Goal: Register for event/course

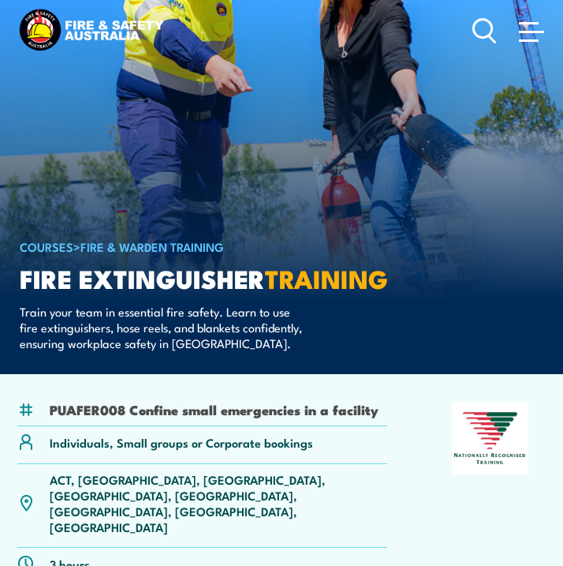
click at [525, 31] on span at bounding box center [531, 32] width 25 height 2
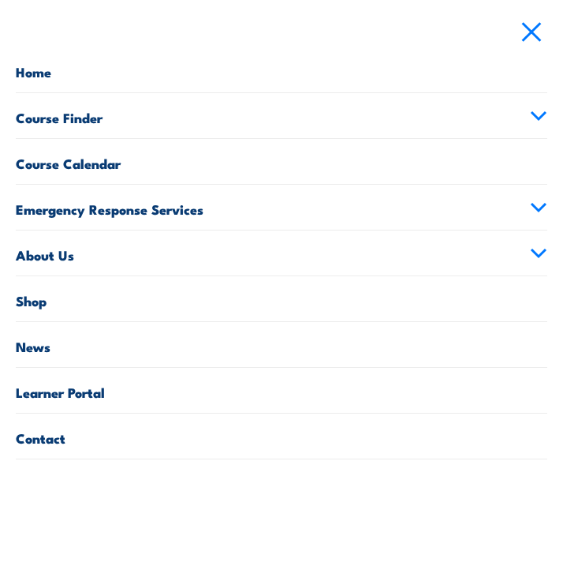
click at [532, 114] on icon at bounding box center [538, 115] width 17 height 11
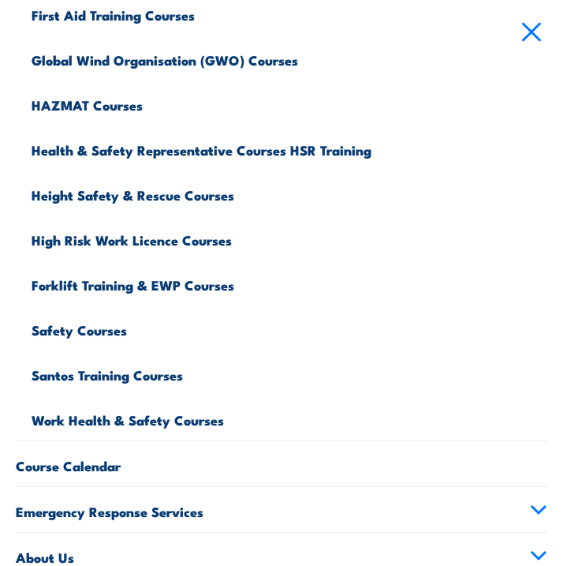
scroll to position [425, 0]
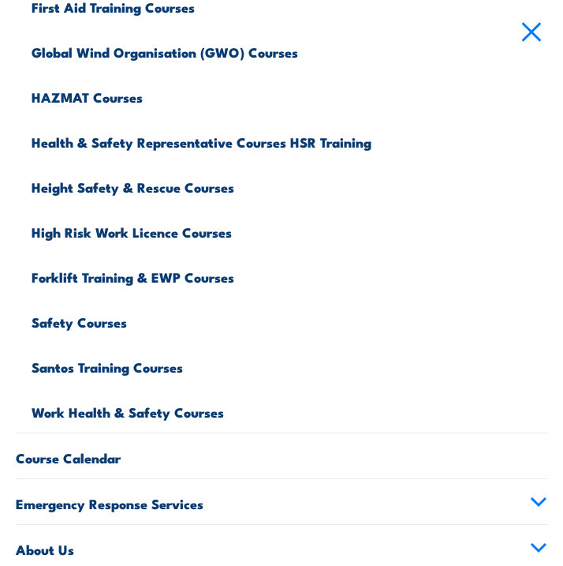
click at [133, 409] on link "Work Health & Safety Courses" at bounding box center [290, 409] width 516 height 45
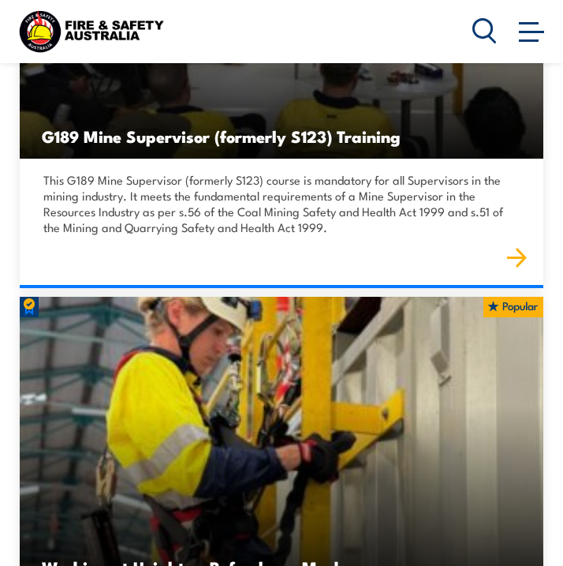
scroll to position [3213, 0]
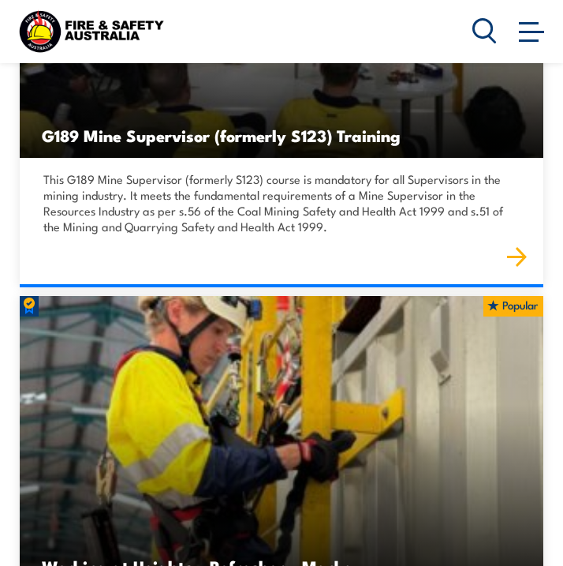
click at [510, 35] on div at bounding box center [510, 31] width 75 height 32
click at [535, 39] on span at bounding box center [531, 30] width 25 height 17
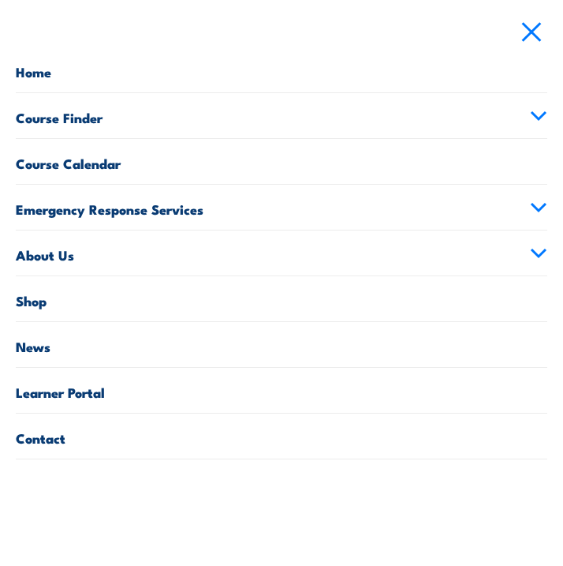
click at [533, 118] on icon at bounding box center [538, 115] width 17 height 11
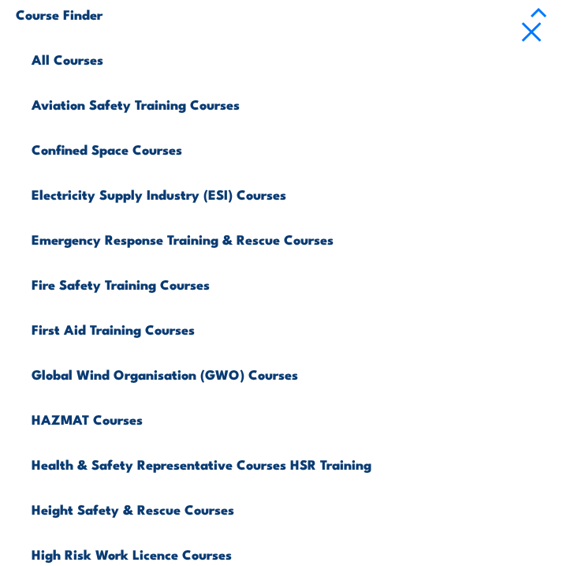
scroll to position [112, 0]
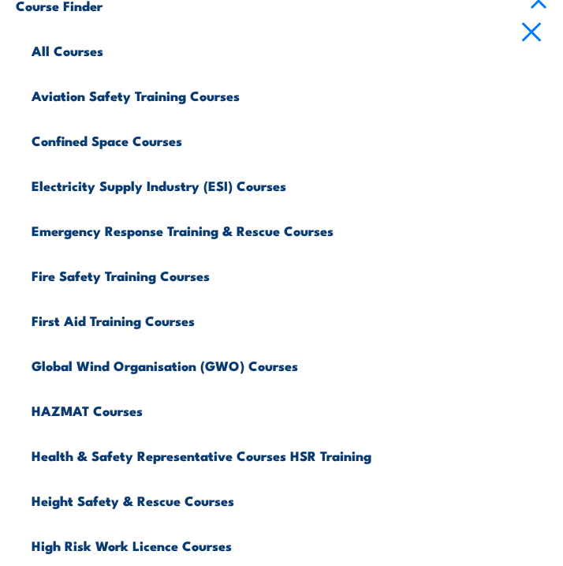
click at [304, 233] on link "Emergency Response Training & Rescue Courses" at bounding box center [290, 228] width 516 height 45
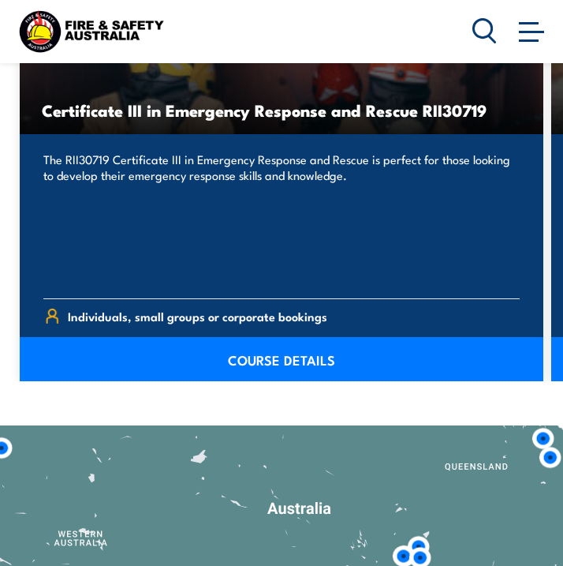
scroll to position [1773, 0]
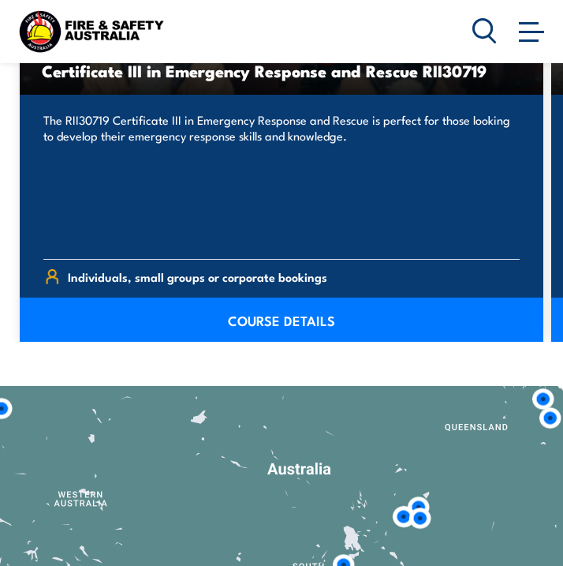
click at [267, 323] on link "COURSE DETAILS" at bounding box center [282, 319] width 524 height 44
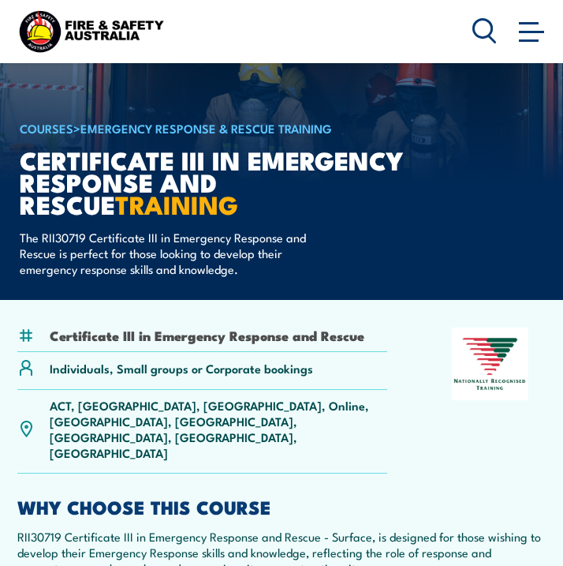
scroll to position [118, 0]
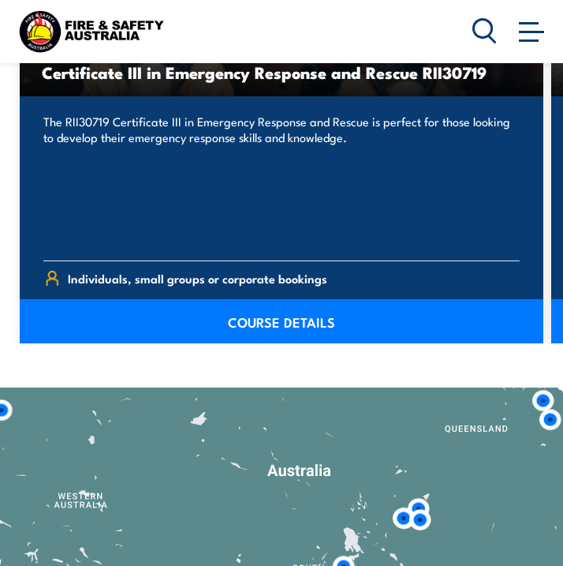
scroll to position [1773, 0]
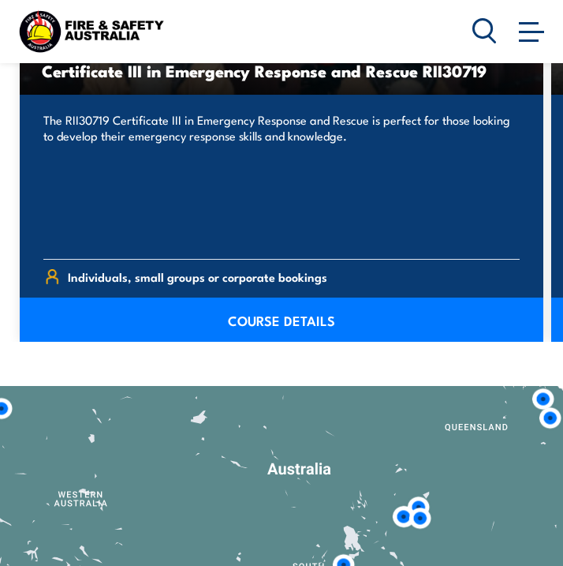
click at [536, 32] on span at bounding box center [531, 32] width 25 height 2
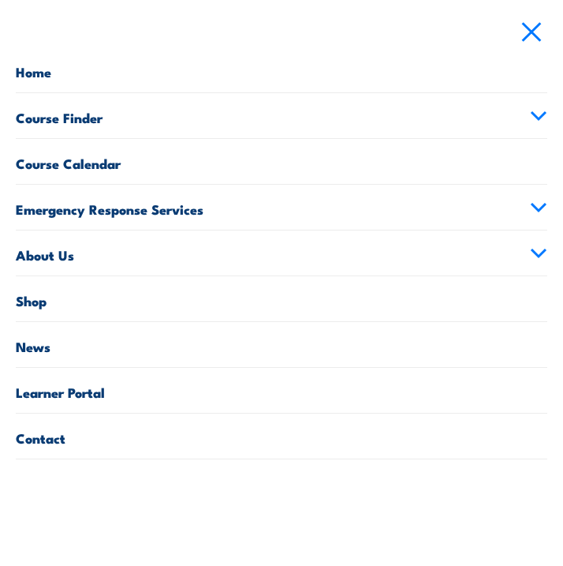
click at [540, 111] on icon at bounding box center [538, 115] width 17 height 11
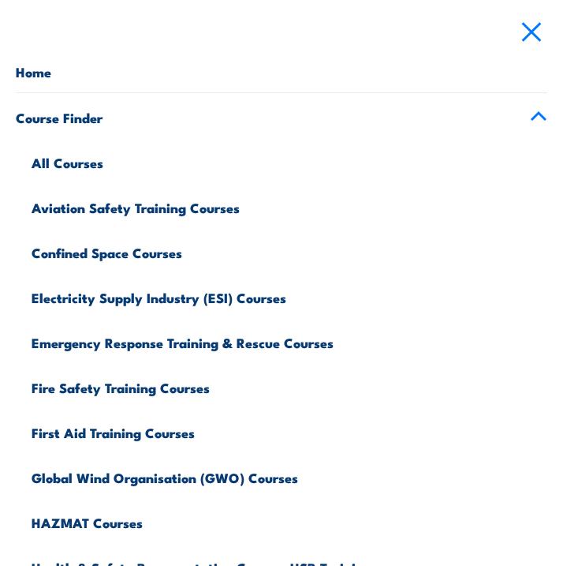
scroll to position [17, 0]
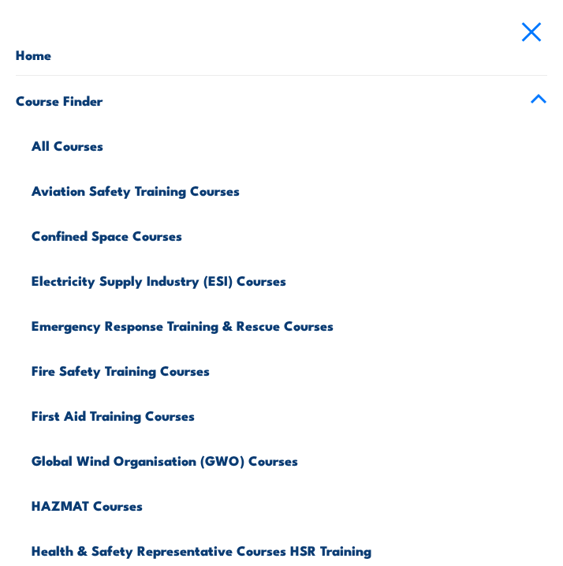
click at [122, 366] on link "Fire Safety Training Courses" at bounding box center [290, 368] width 516 height 45
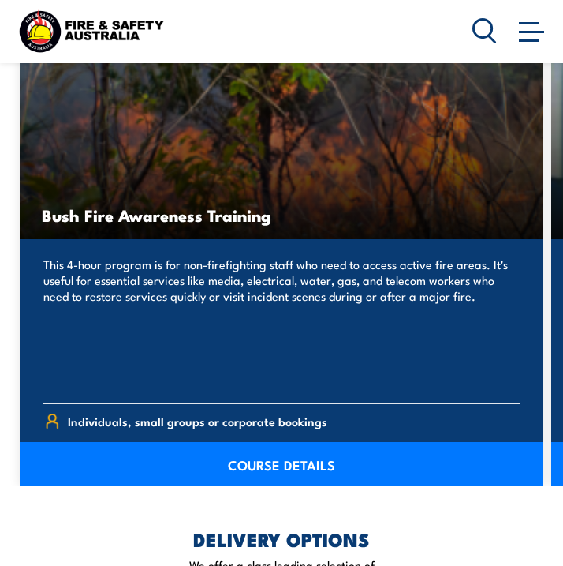
scroll to position [1631, 0]
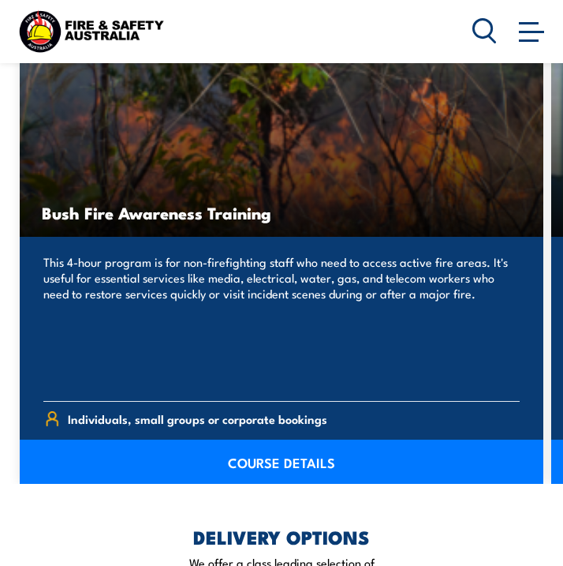
click at [270, 446] on link "COURSE DETAILS" at bounding box center [282, 461] width 524 height 44
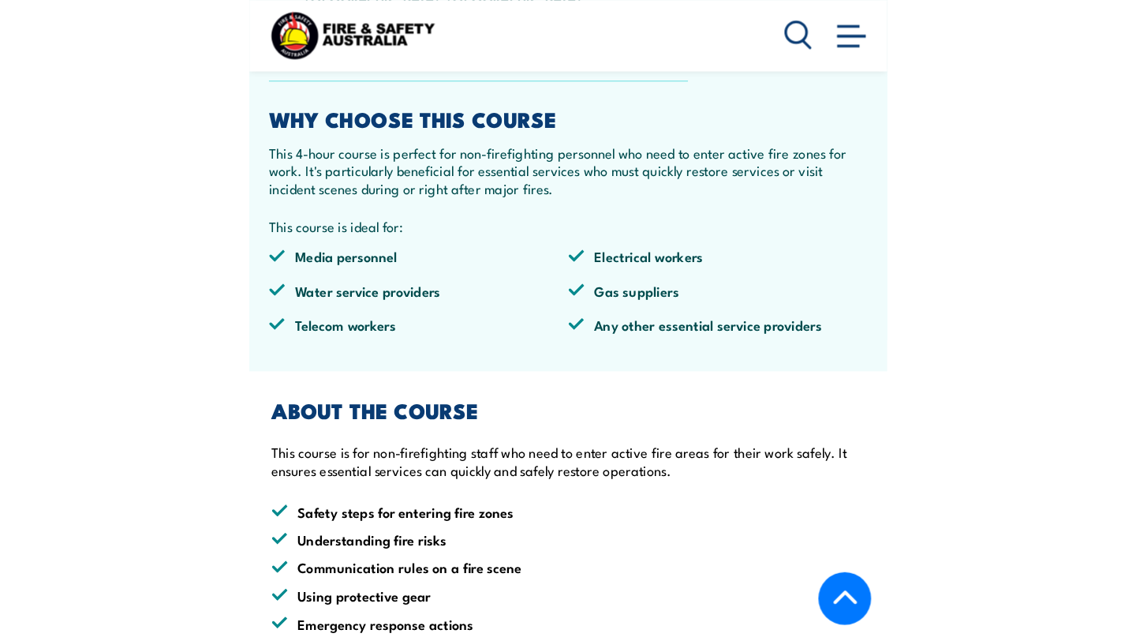
scroll to position [372, 0]
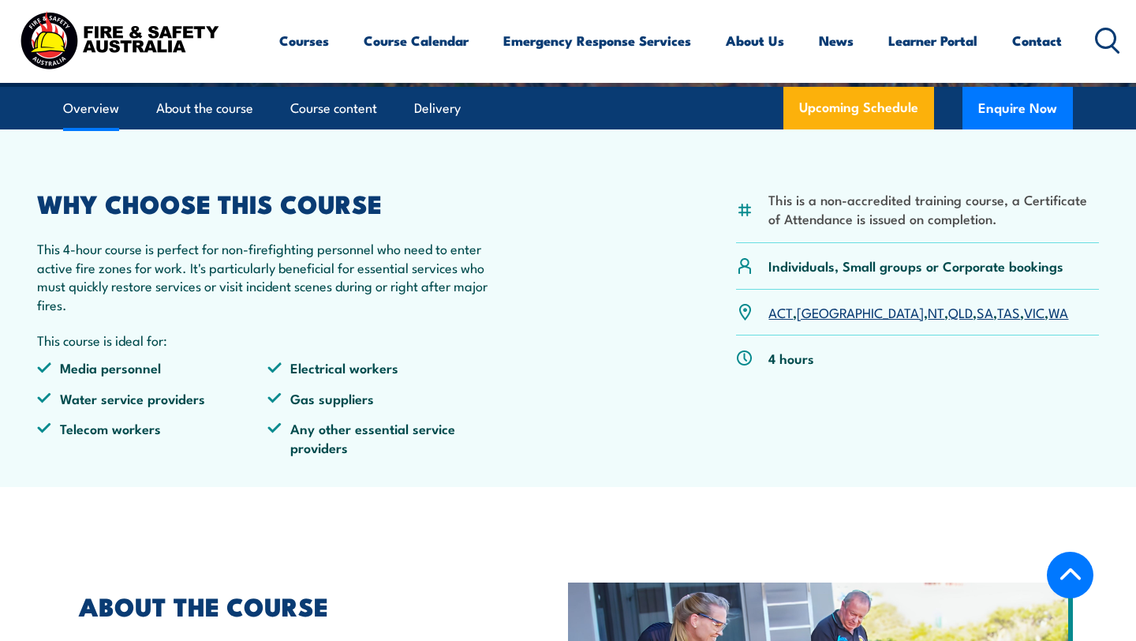
click at [562, 315] on link "WA" at bounding box center [1058, 311] width 20 height 19
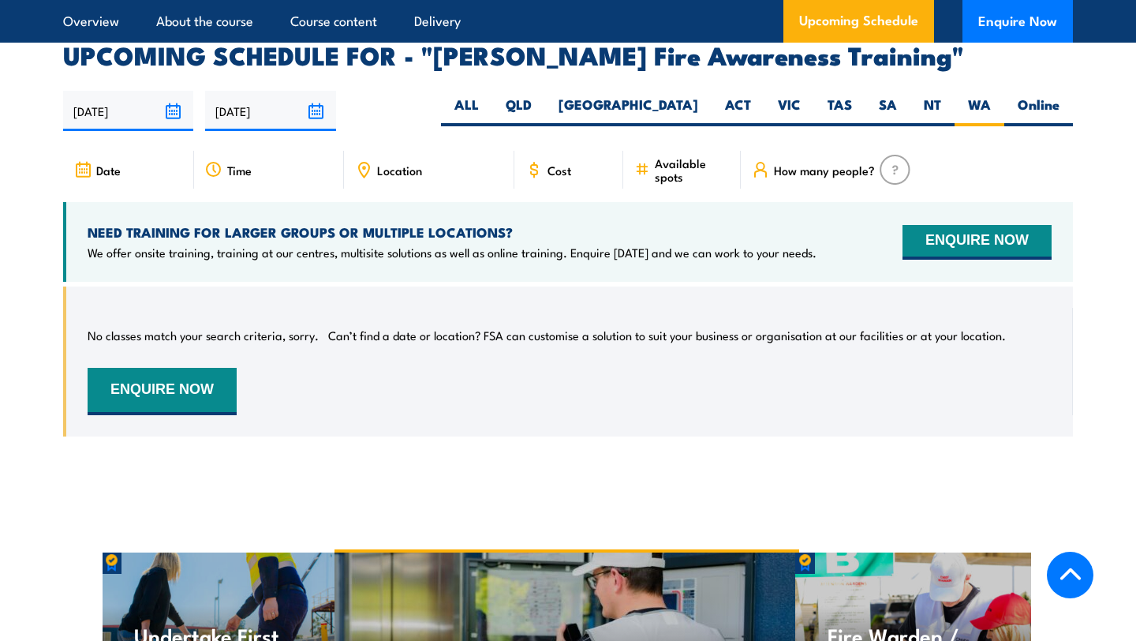
scroll to position [2510, 0]
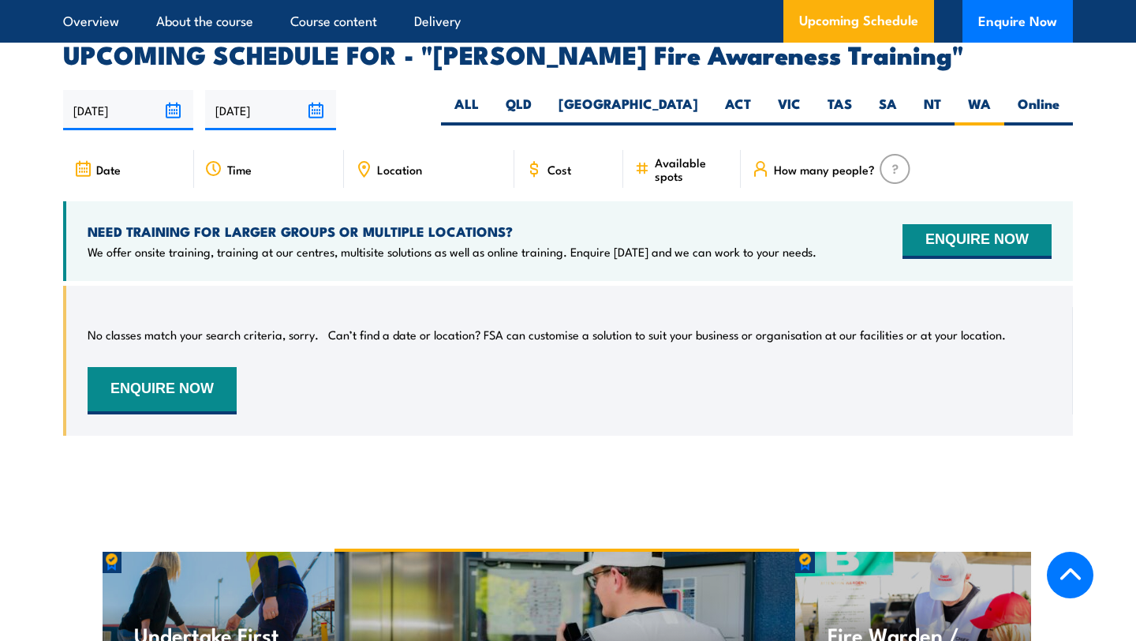
click at [537, 559] on div "Chief Fire Warden Training" at bounding box center [566, 651] width 465 height 200
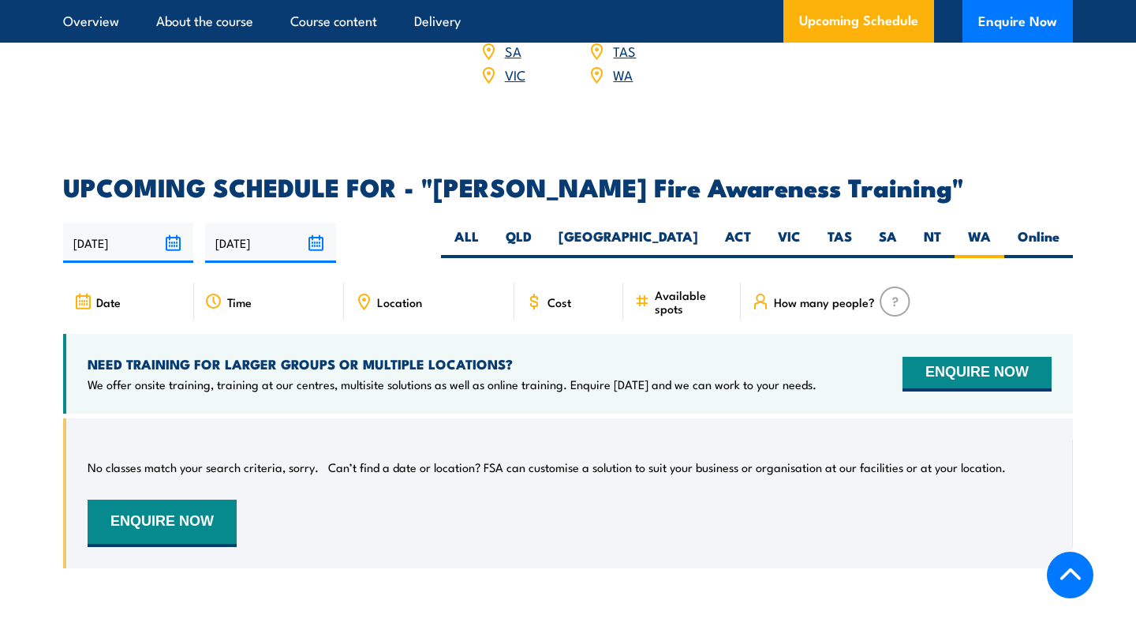
scroll to position [2374, 0]
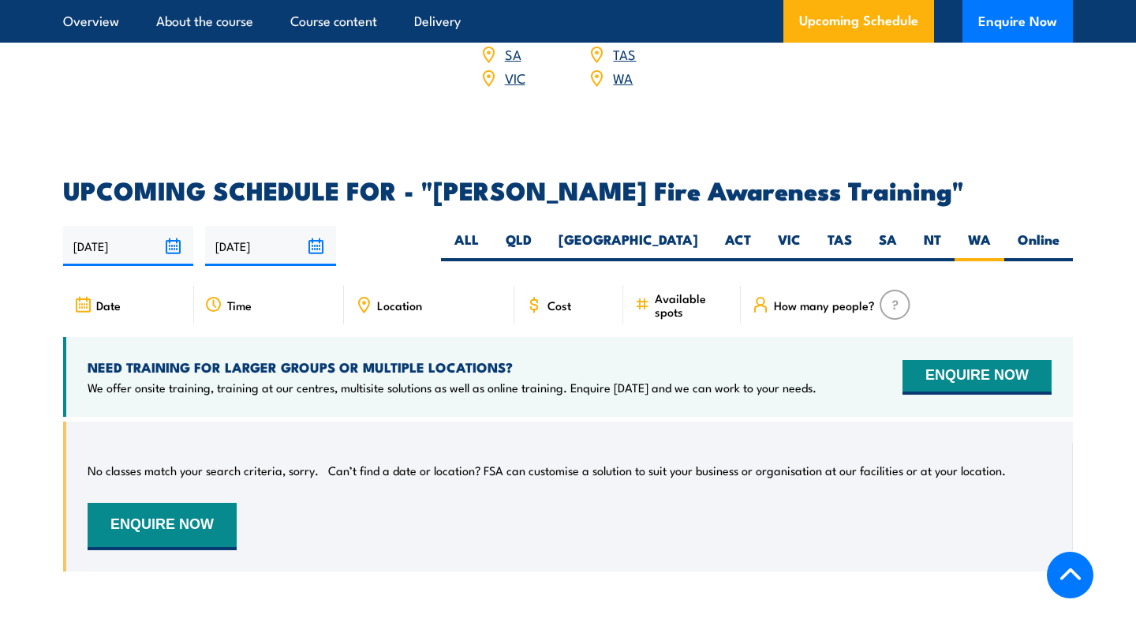
click at [554, 286] on div "Cost" at bounding box center [568, 305] width 109 height 38
click at [554, 298] on span "Cost" at bounding box center [559, 304] width 24 height 13
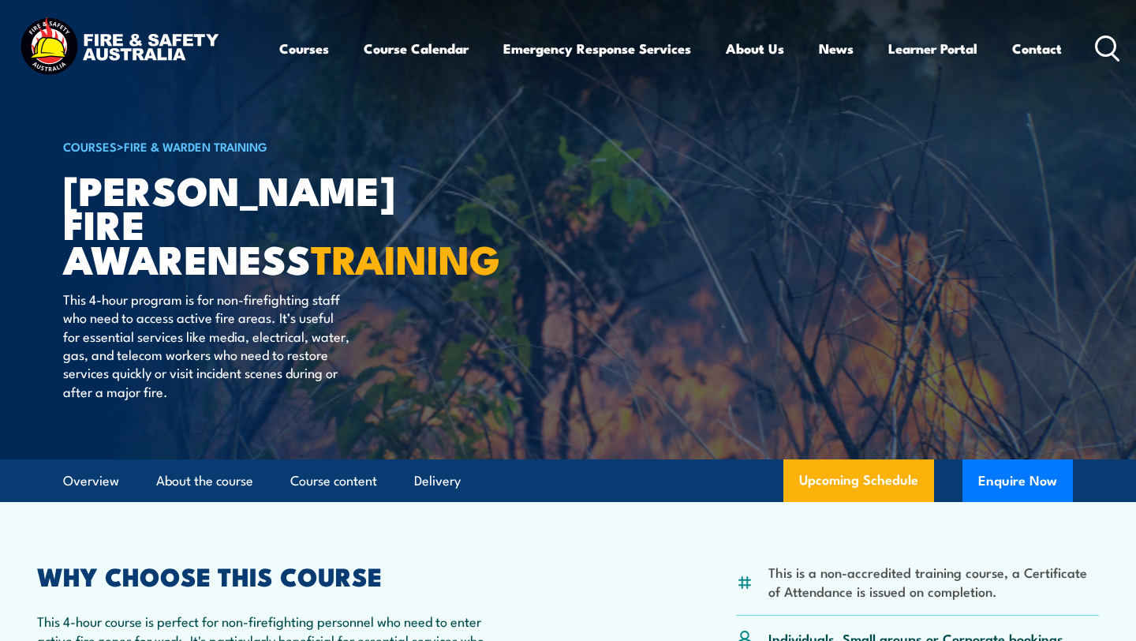
scroll to position [0, 0]
click at [413, 50] on link "Course Calendar" at bounding box center [416, 49] width 105 height 42
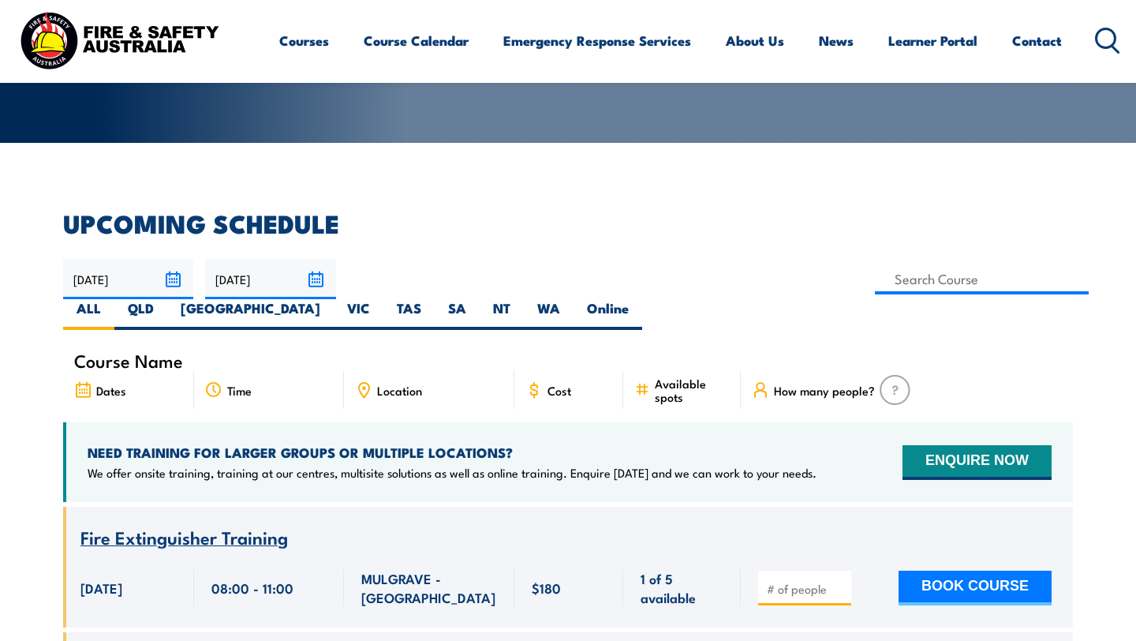
scroll to position [315, 0]
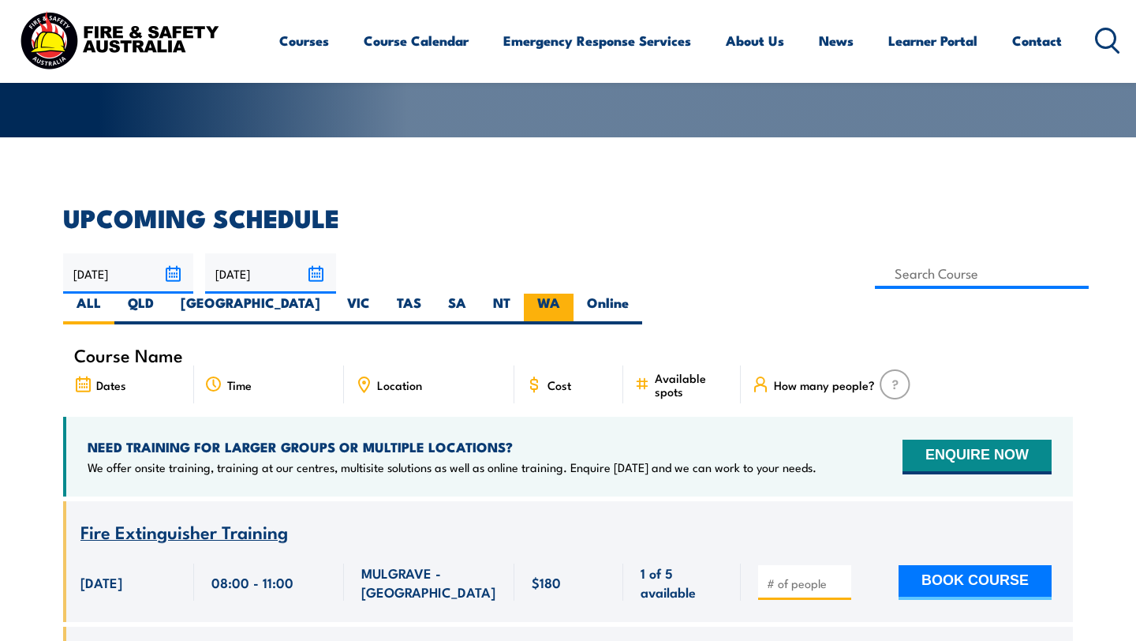
click at [573, 293] on label "WA" at bounding box center [549, 308] width 50 height 31
click at [570, 293] on input "WA" at bounding box center [565, 298] width 10 height 10
radio input "true"
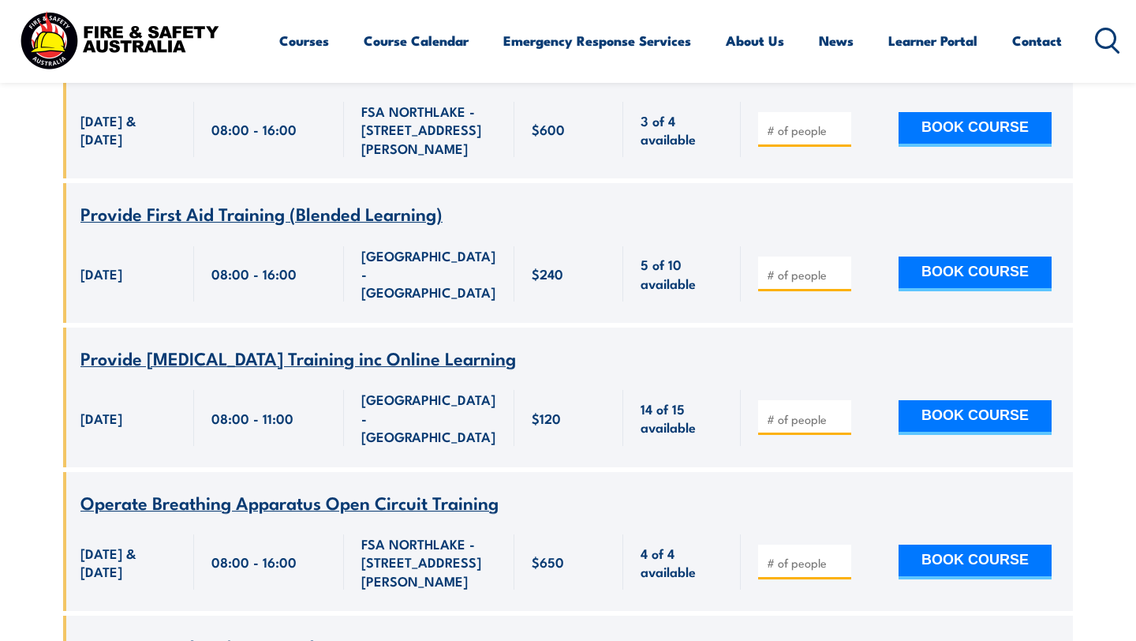
scroll to position [2075, 0]
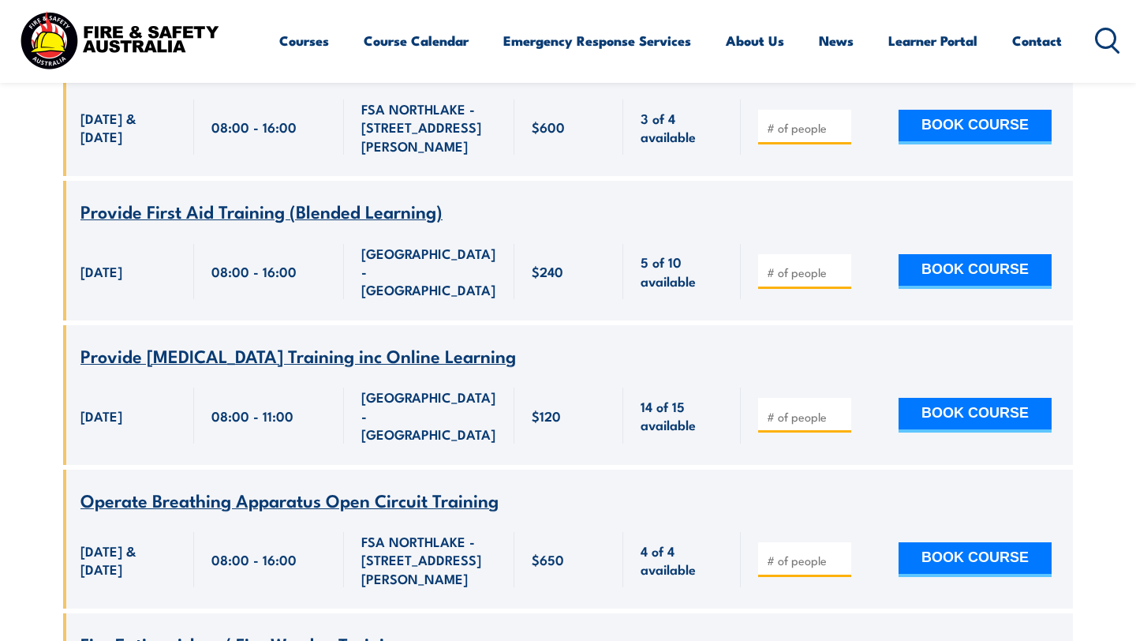
click at [256, 629] on span "Fire Extinguisher / Fire Warden Training" at bounding box center [242, 642] width 324 height 27
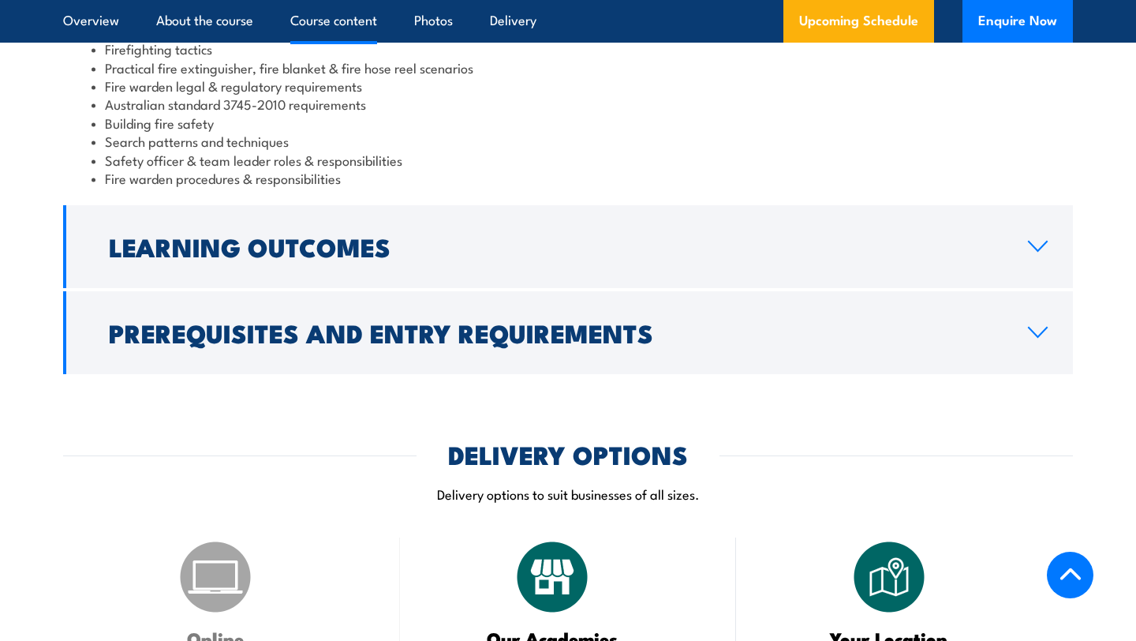
scroll to position [1534, 0]
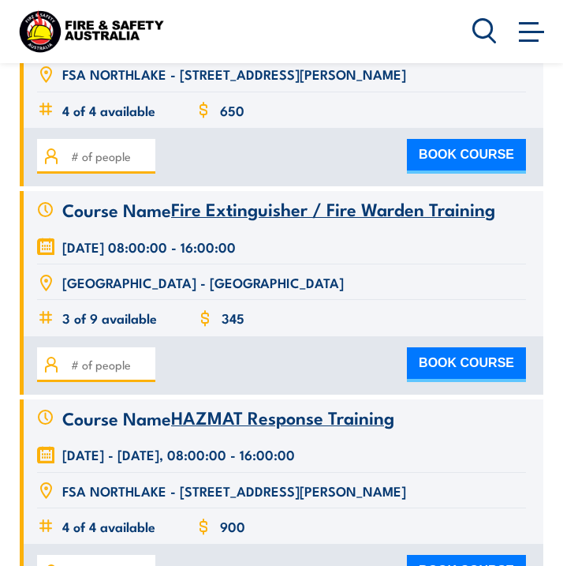
scroll to position [3455, 0]
